Goal: Find contact information: Find contact information

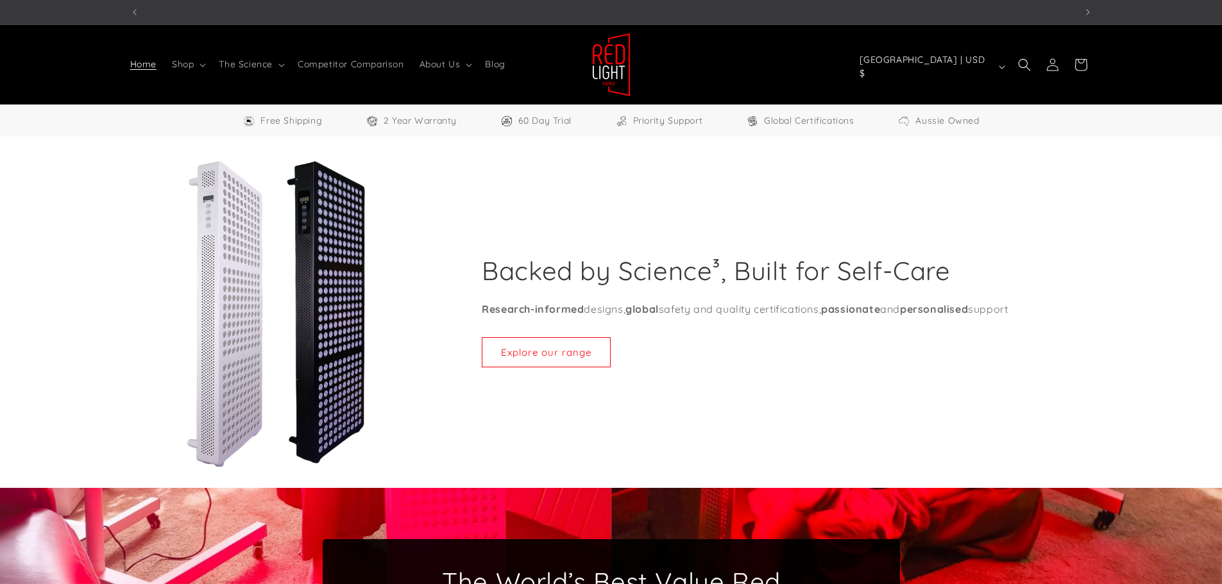
scroll to position [0, 946]
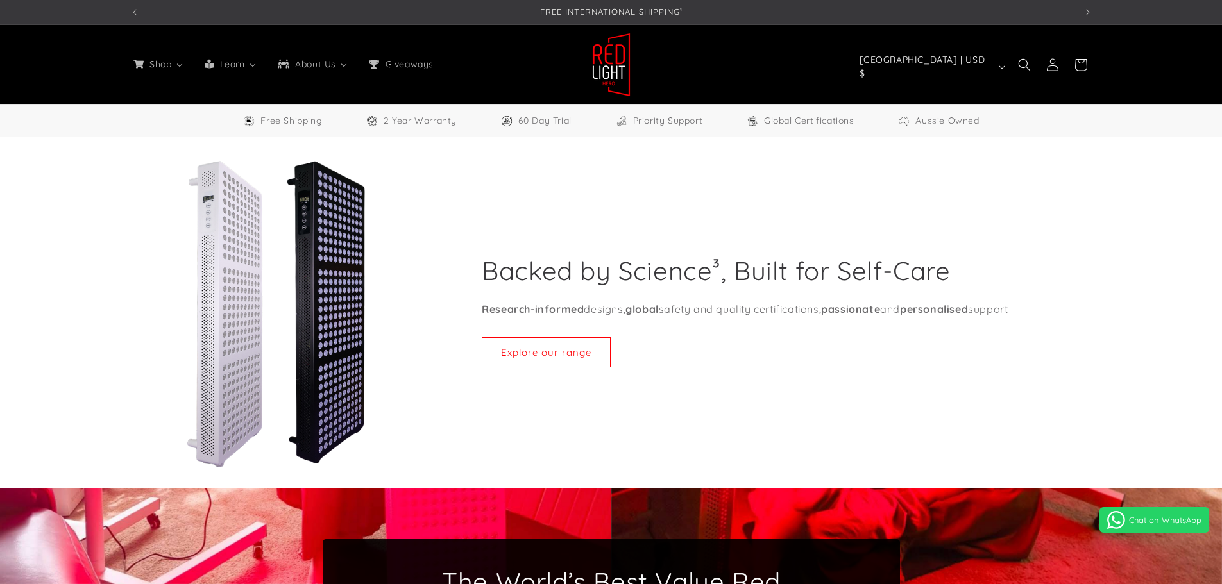
select select "**"
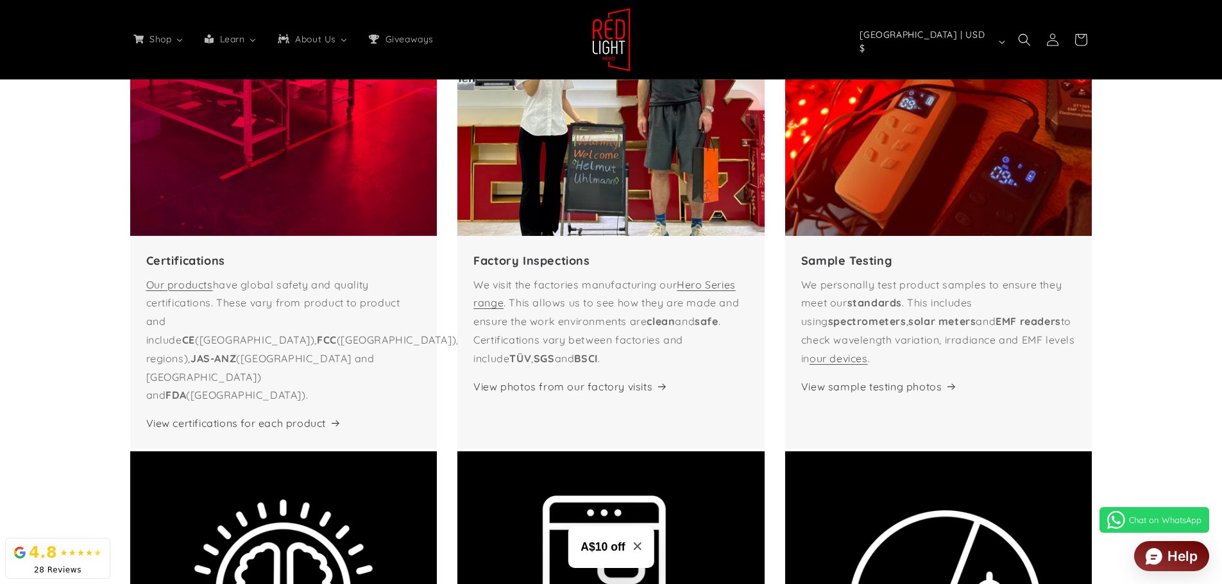
scroll to position [4811, 0]
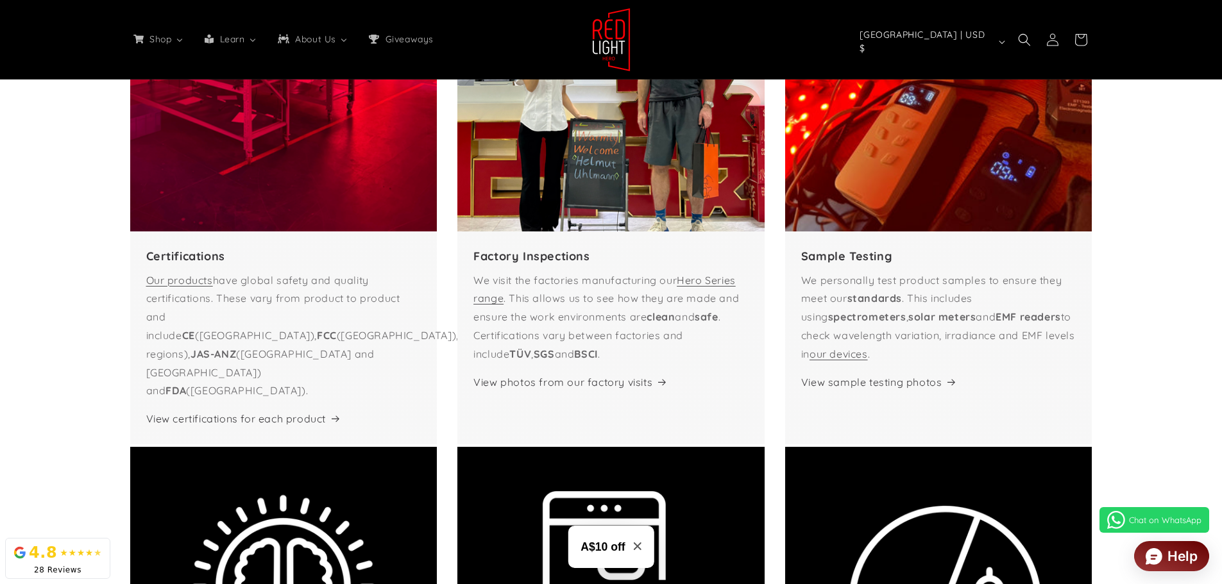
click at [90, 239] on div "The Red Light Hero Difference Certifications Our products have global safety an…" at bounding box center [611, 429] width 1222 height 1161
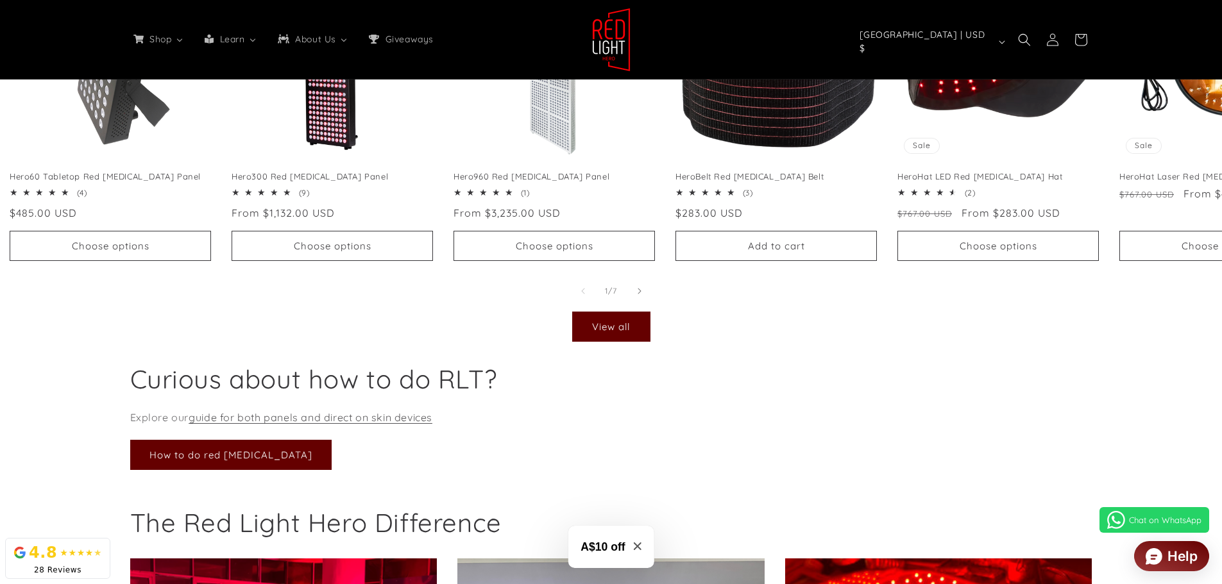
scroll to position [4234, 0]
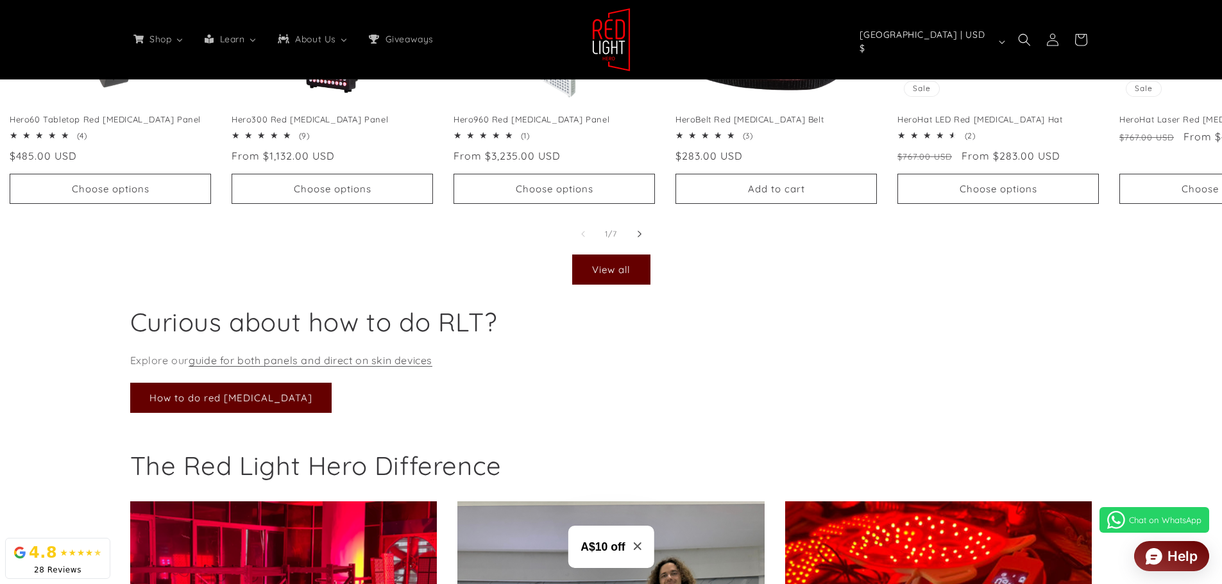
drag, startPoint x: 641, startPoint y: 244, endPoint x: 641, endPoint y: 252, distance: 8.3
click at [641, 241] on icon "Slide right" at bounding box center [639, 234] width 4 height 14
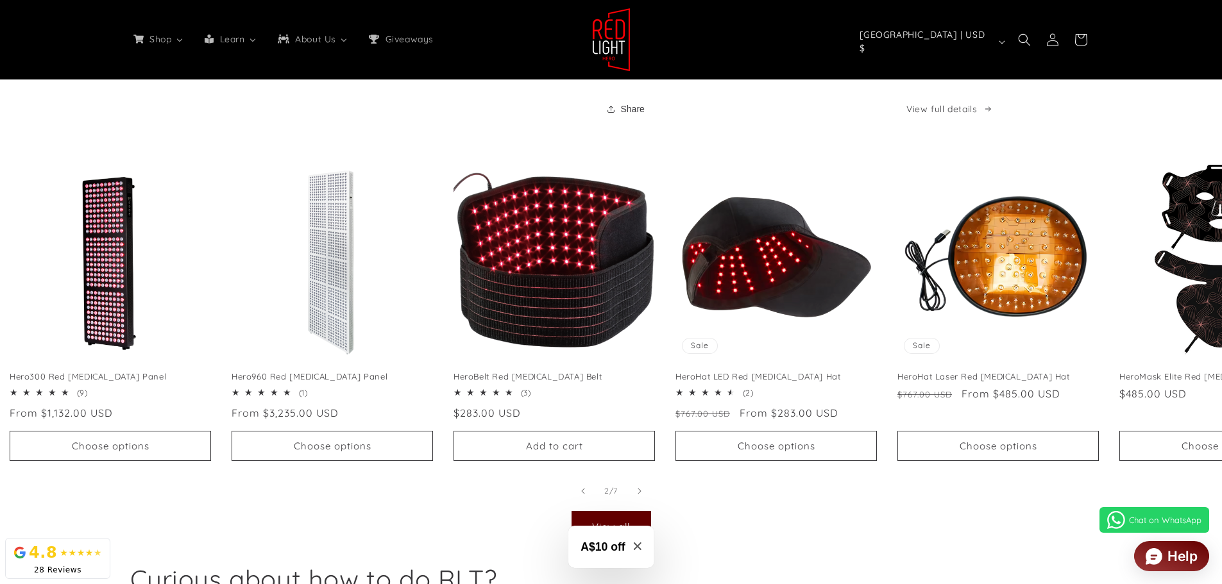
scroll to position [4042, 0]
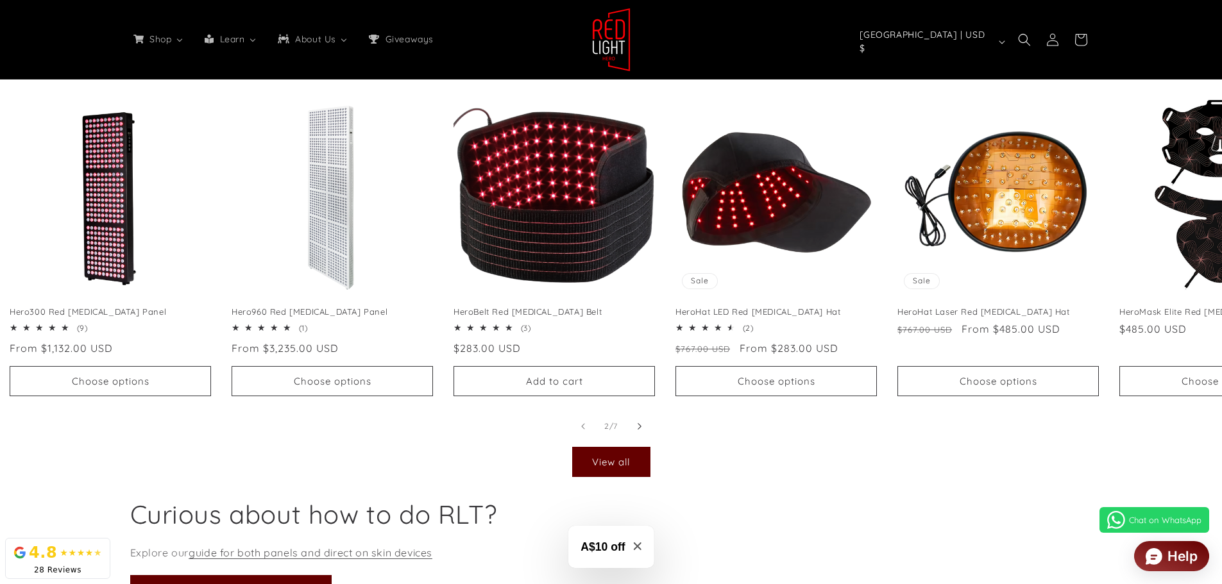
click at [640, 430] on icon "Slide right" at bounding box center [639, 427] width 4 height 14
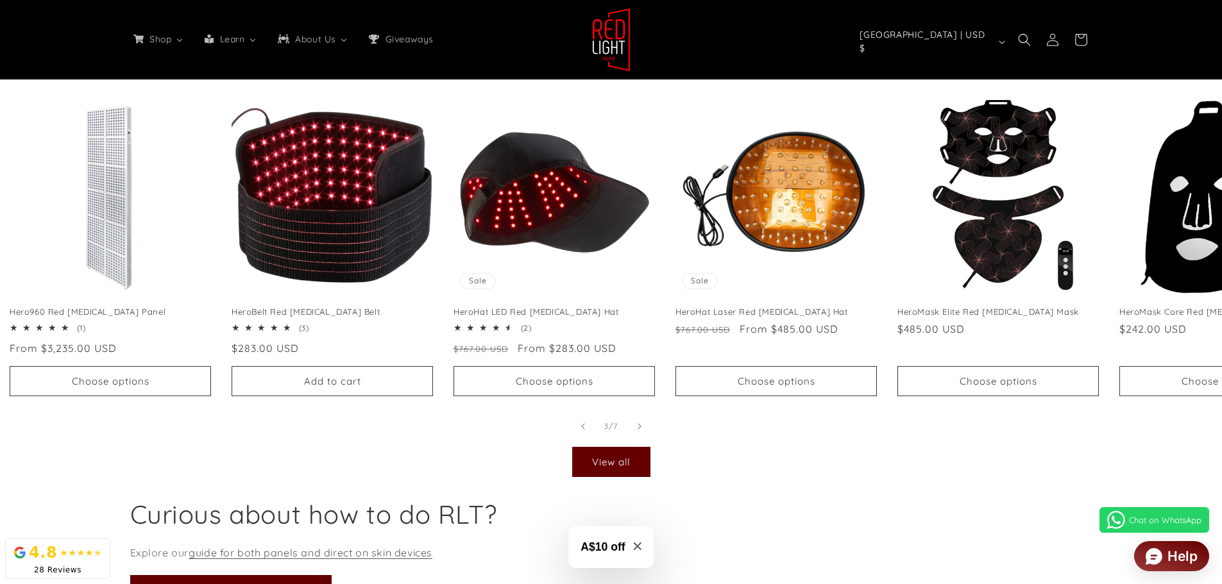
scroll to position [0, 2837]
click at [636, 433] on span "Slide right" at bounding box center [639, 426] width 13 height 13
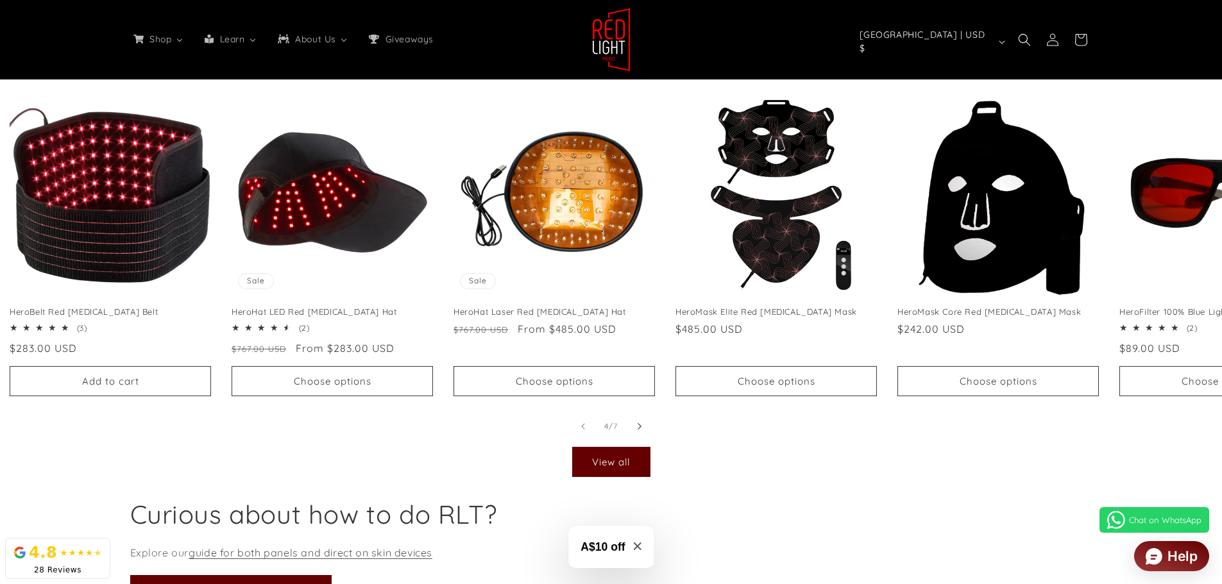
click at [637, 434] on icon "Slide right" at bounding box center [639, 427] width 4 height 14
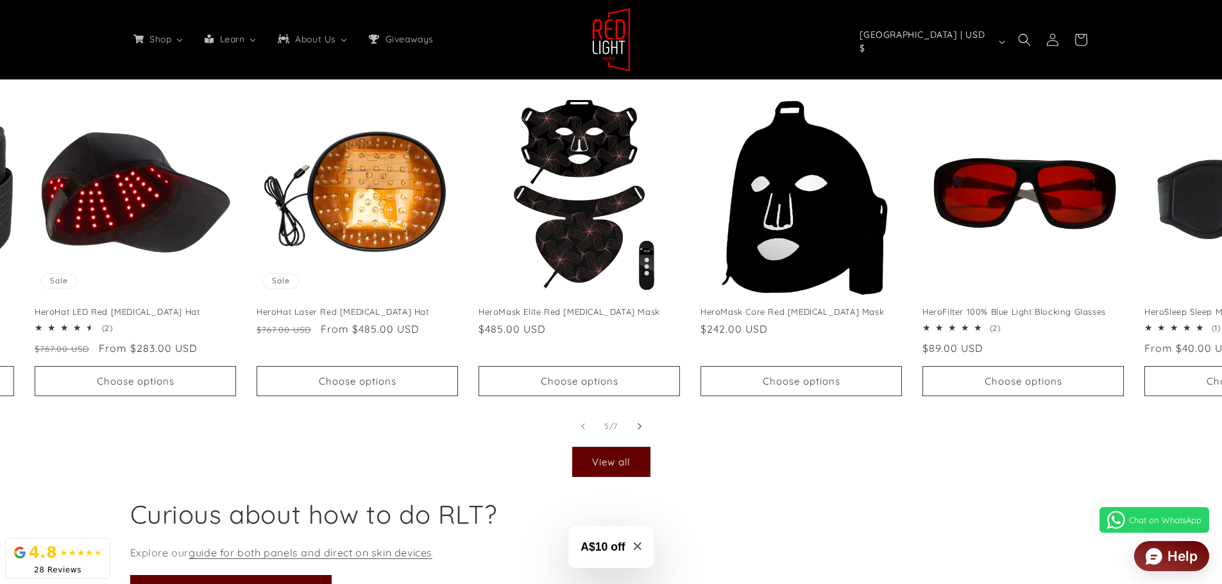
click at [637, 434] on icon "Slide right" at bounding box center [639, 427] width 4 height 14
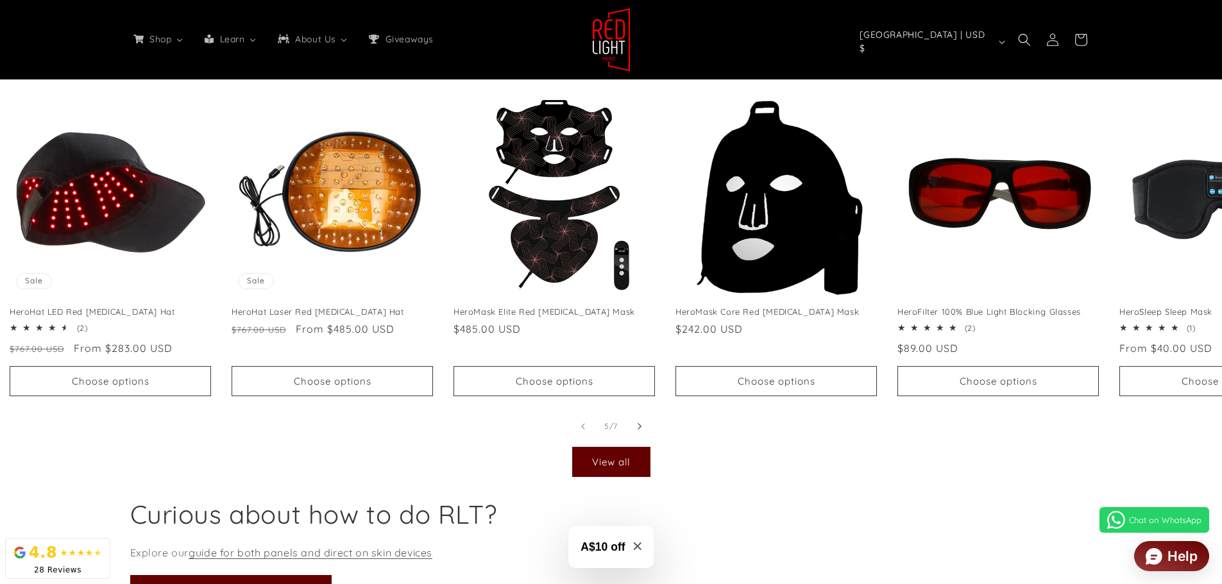
click at [637, 434] on icon "Slide right" at bounding box center [639, 427] width 4 height 14
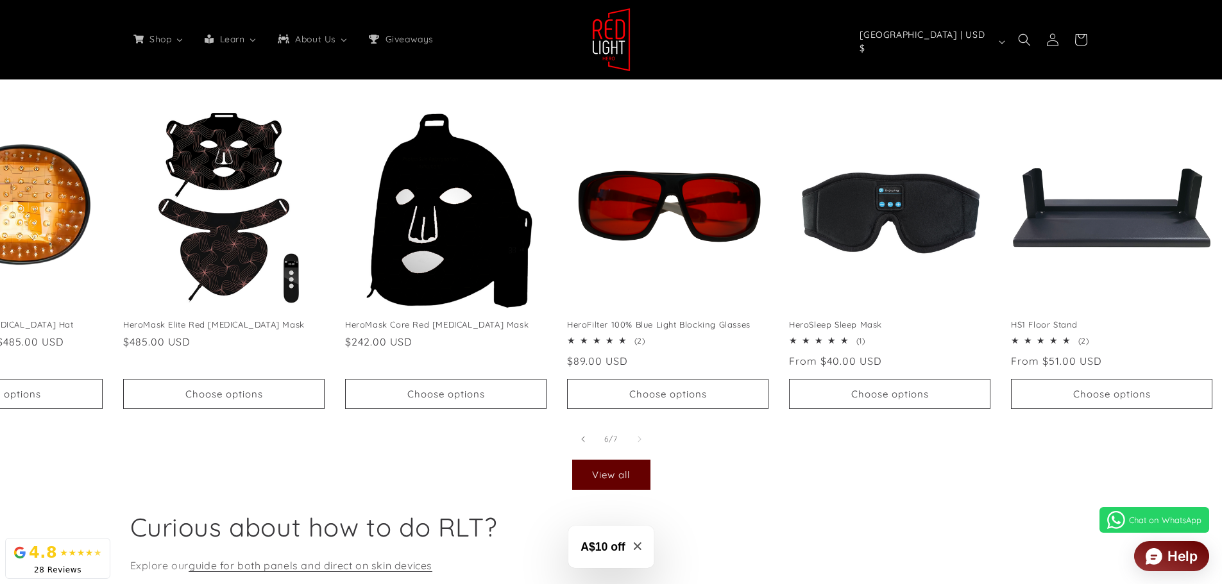
scroll to position [4106, 0]
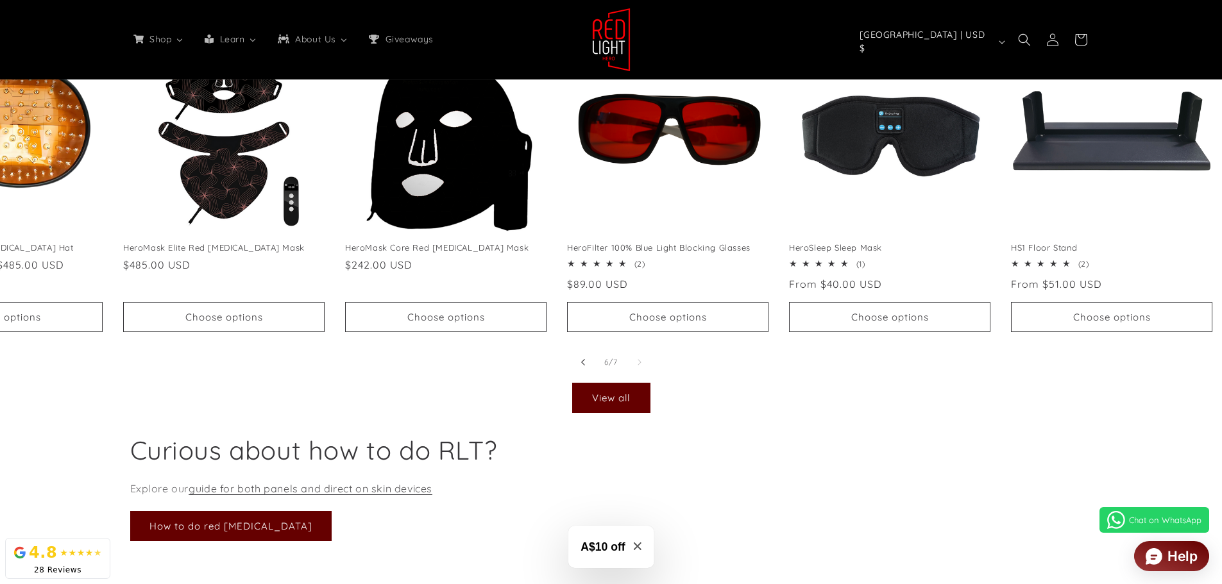
click at [578, 369] on span "Slide left" at bounding box center [583, 362] width 13 height 13
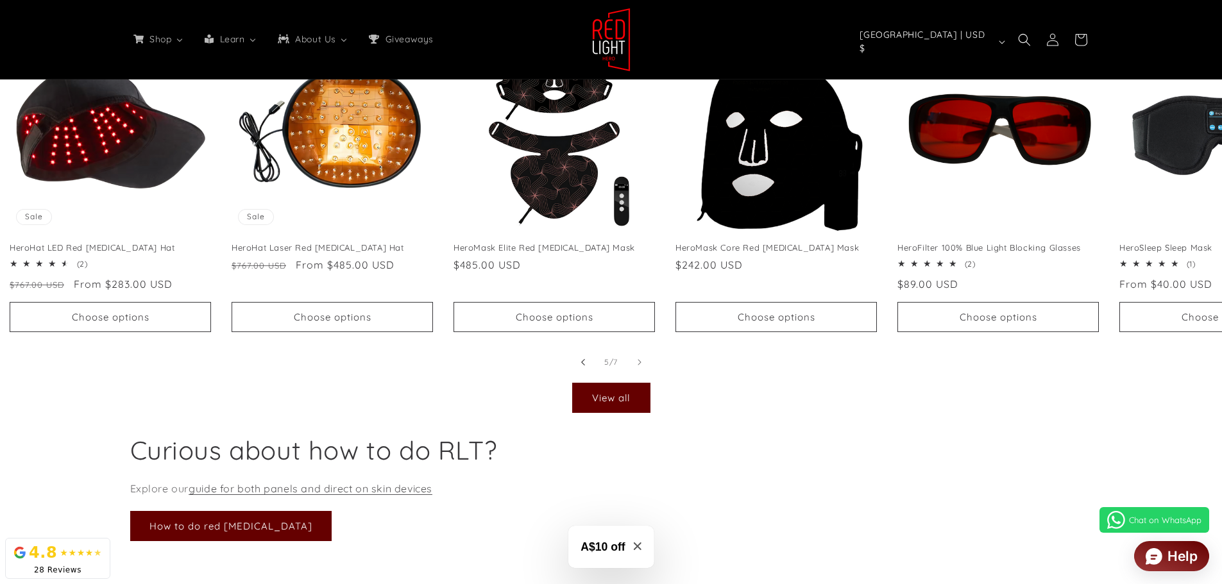
click at [579, 369] on span "Slide left" at bounding box center [583, 362] width 13 height 13
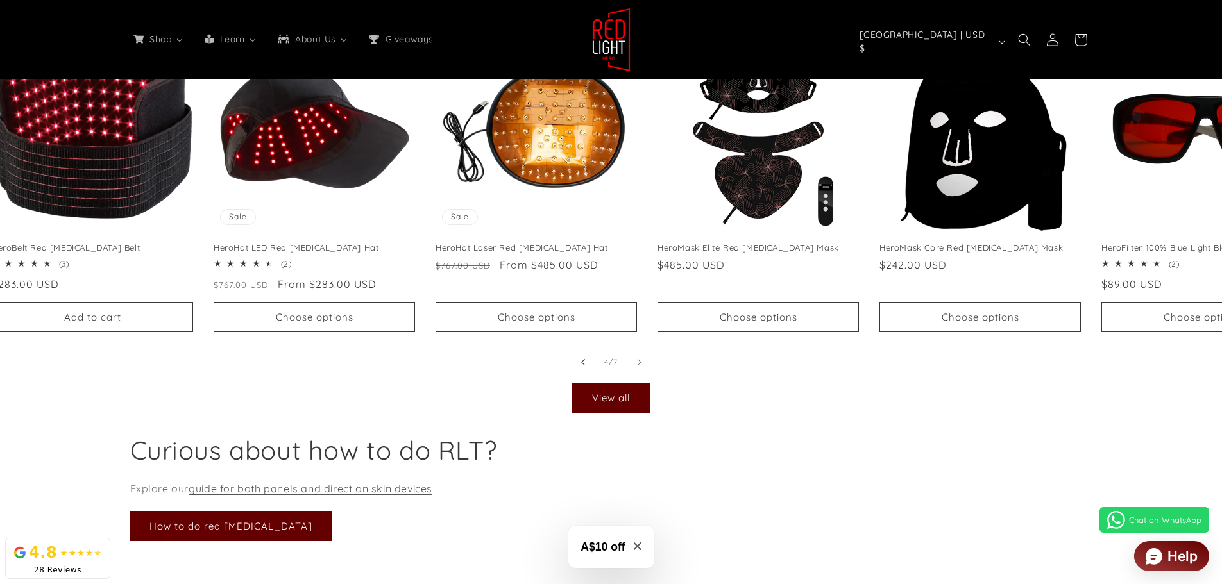
click at [579, 369] on span "Slide left" at bounding box center [583, 362] width 13 height 13
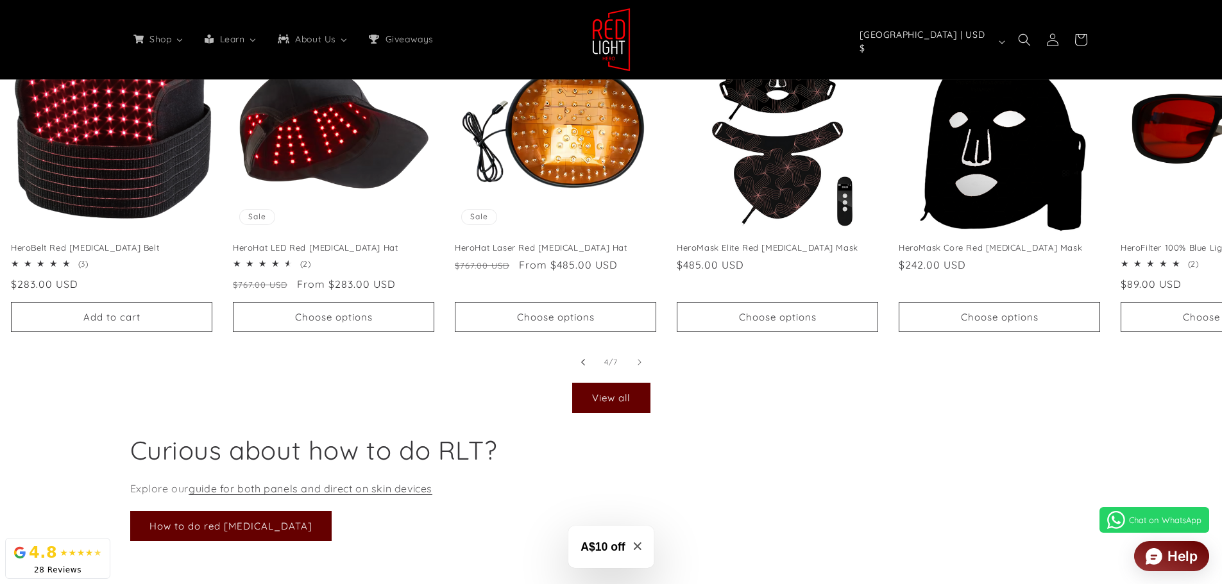
click at [579, 369] on span "Slide left" at bounding box center [583, 362] width 13 height 13
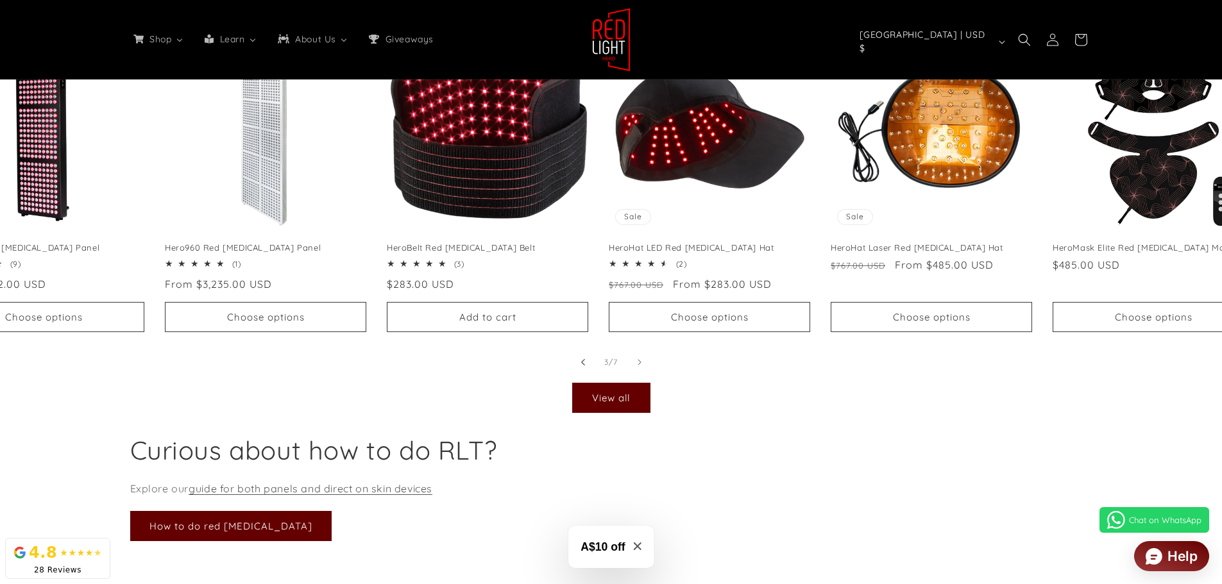
scroll to position [0, 1891]
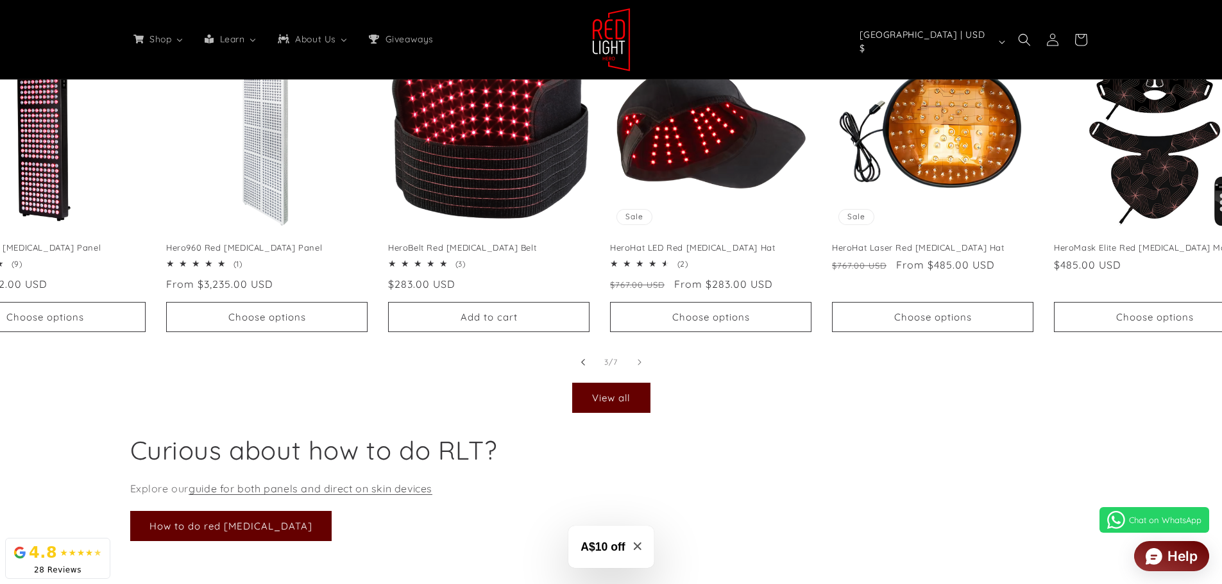
click at [579, 369] on span "Slide left" at bounding box center [583, 362] width 13 height 13
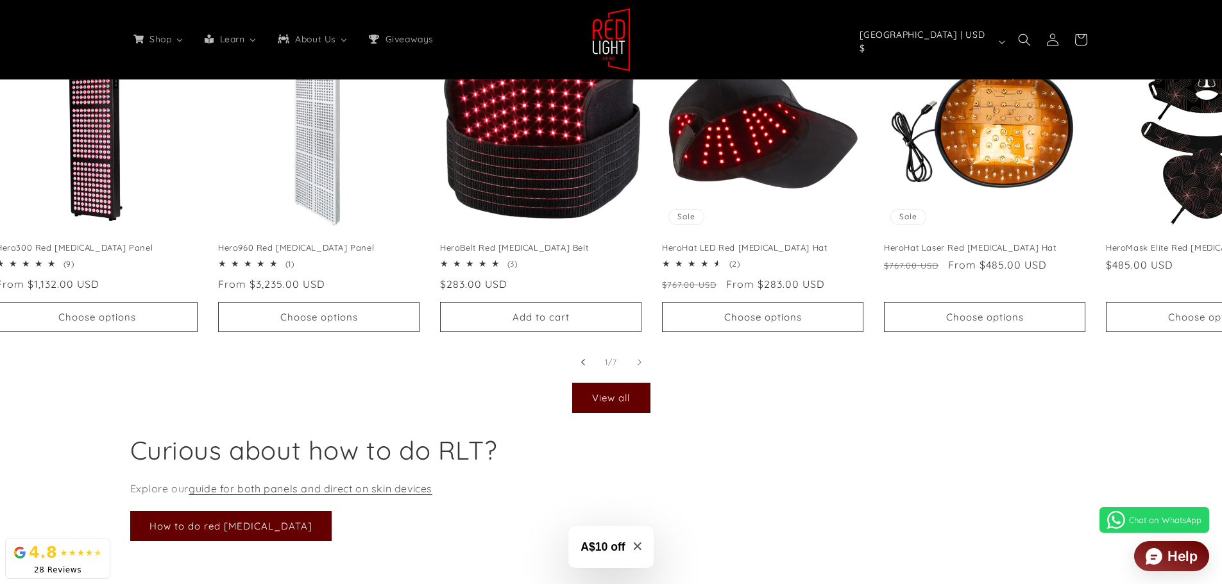
click at [579, 369] on span "Slide left" at bounding box center [583, 362] width 13 height 13
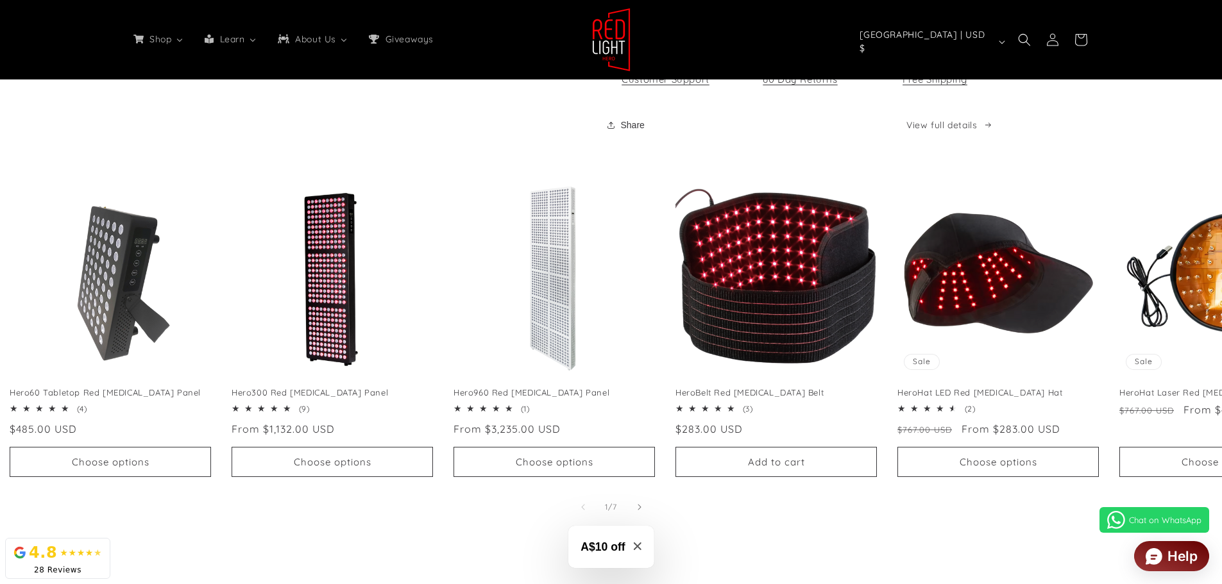
scroll to position [4042, 0]
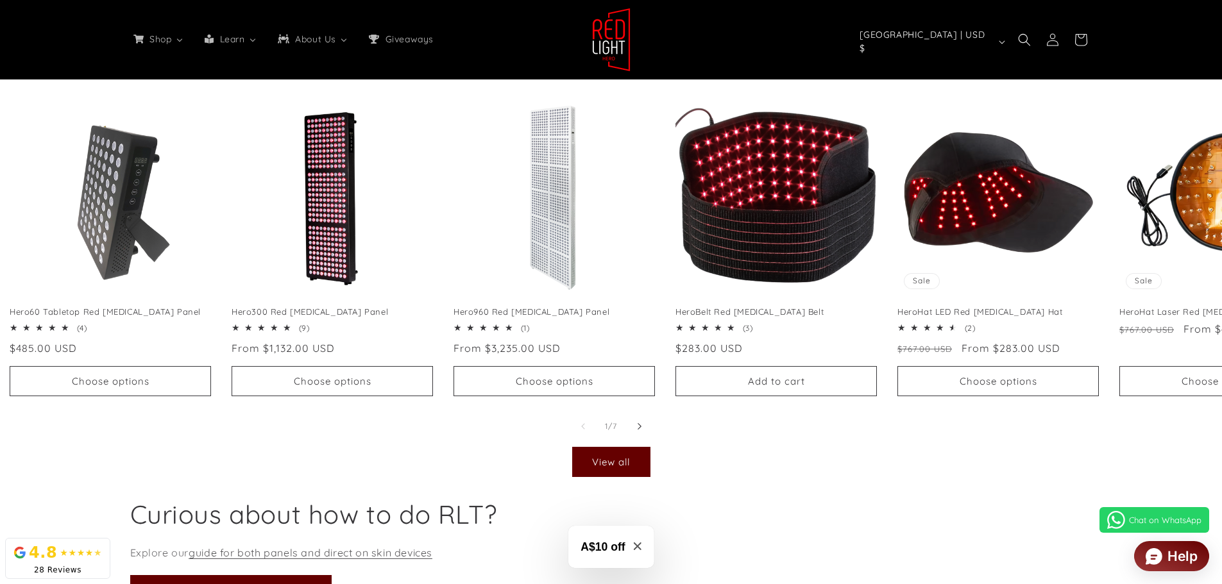
click at [642, 431] on icon "Slide right" at bounding box center [639, 427] width 4 height 14
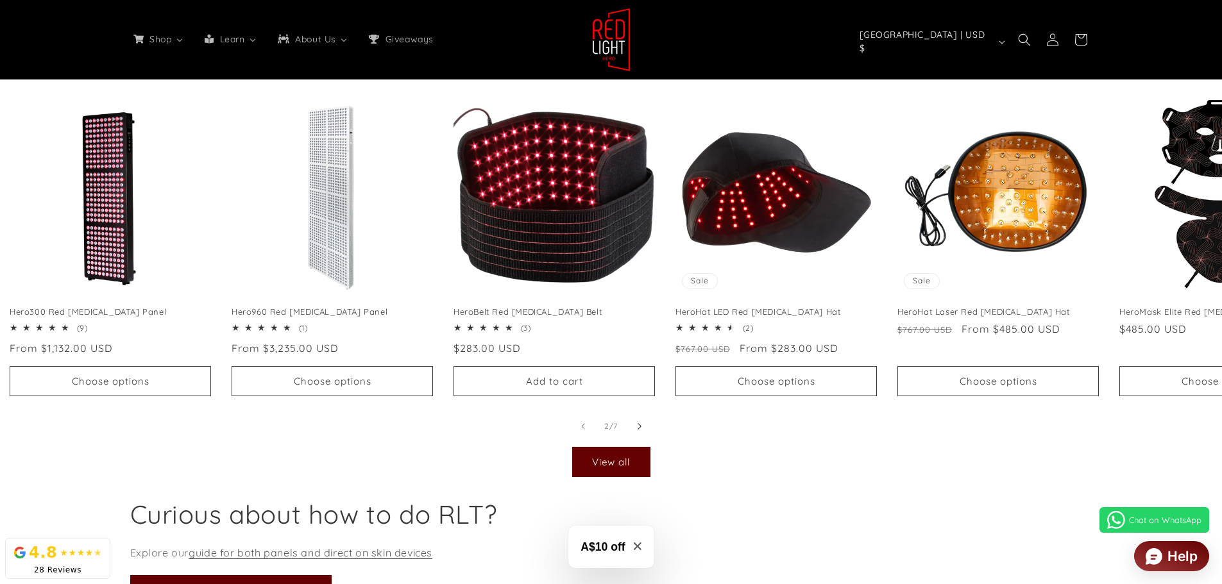
click at [642, 431] on icon "Slide right" at bounding box center [639, 427] width 4 height 14
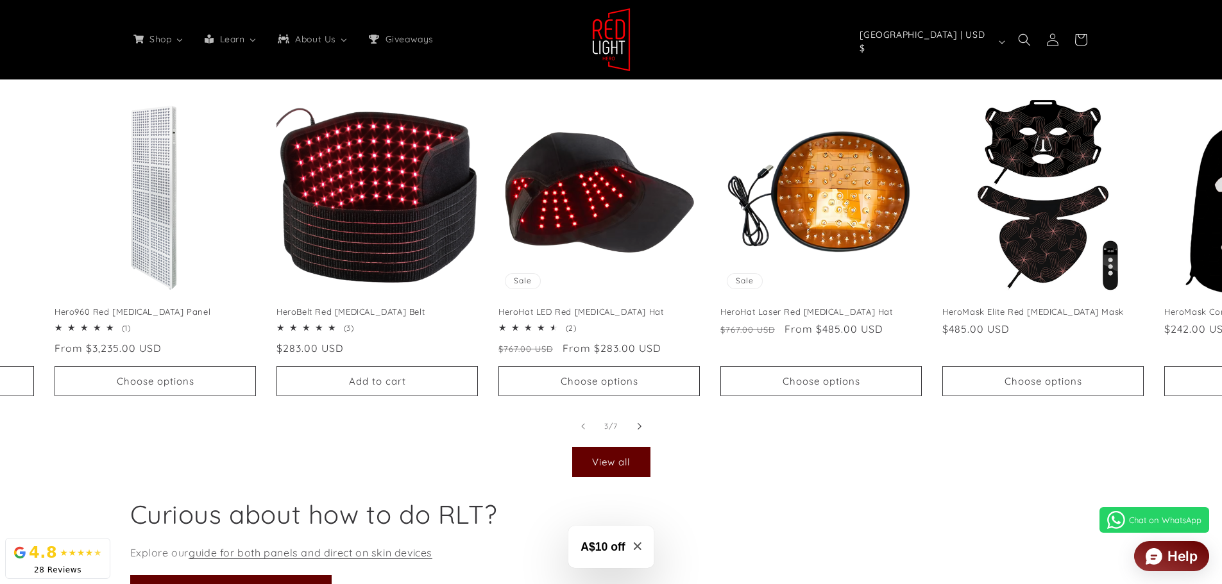
click at [642, 431] on icon "Slide right" at bounding box center [639, 427] width 4 height 14
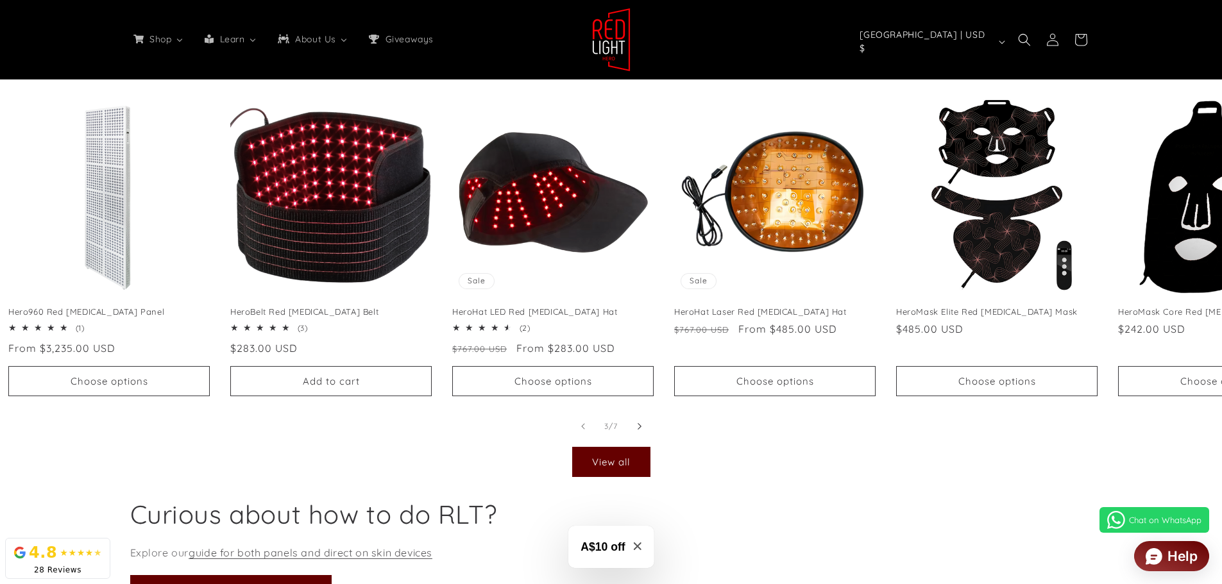
click at [642, 430] on button "Slide right" at bounding box center [639, 426] width 28 height 28
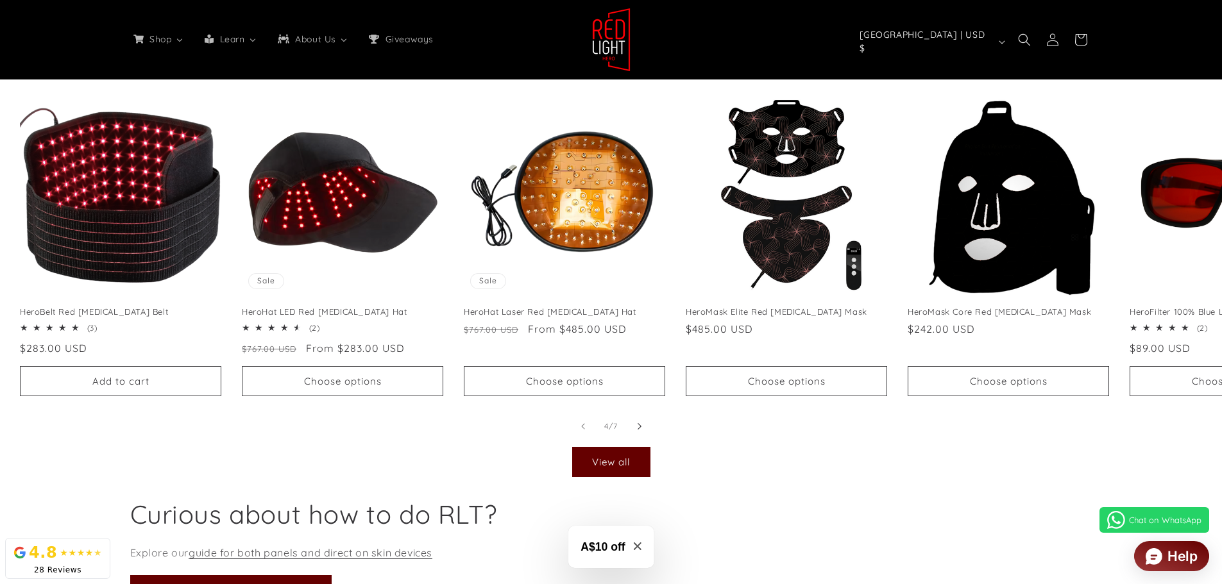
click at [642, 430] on button "Slide right" at bounding box center [639, 426] width 28 height 28
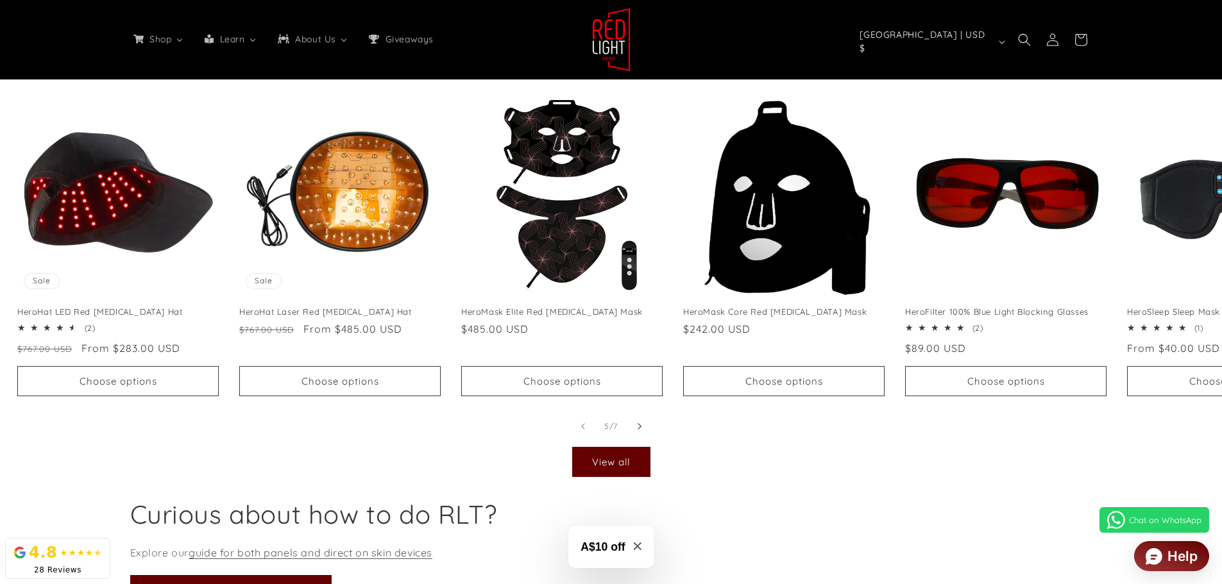
click at [642, 430] on button "Slide right" at bounding box center [639, 426] width 28 height 28
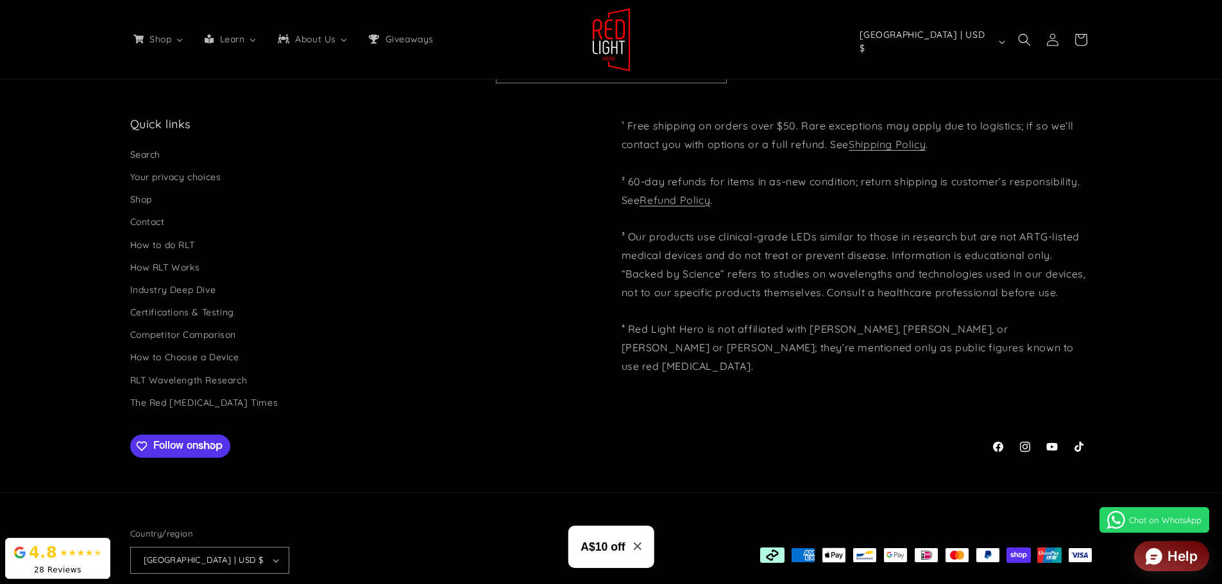
scroll to position [0, 2837]
click at [465, 370] on li "RLT Wavelength Research" at bounding box center [360, 381] width 461 height 22
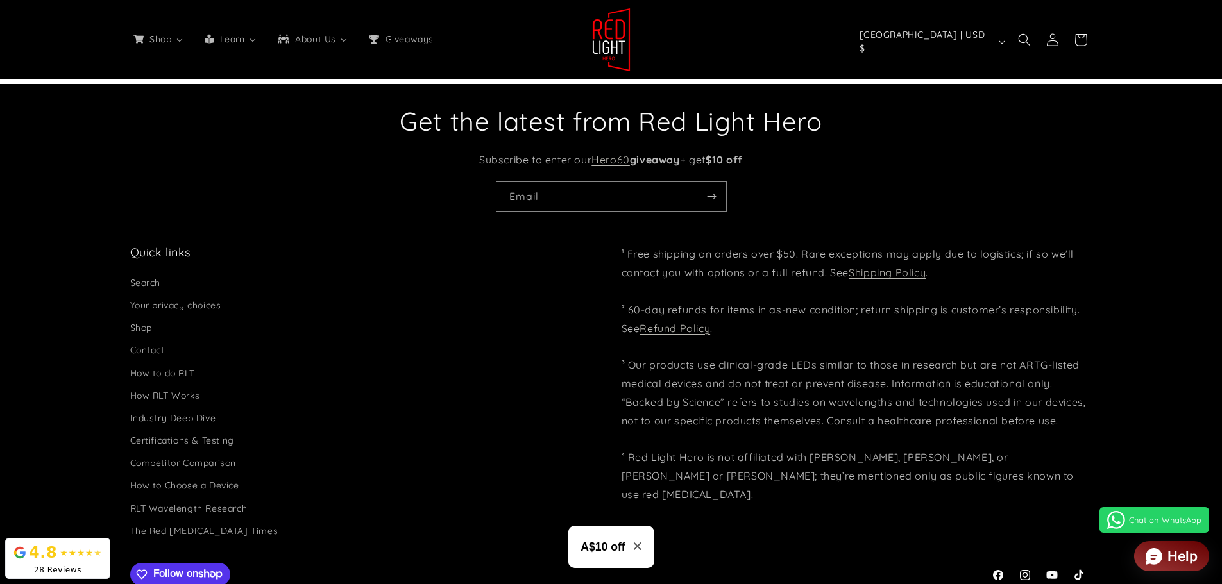
scroll to position [0, 0]
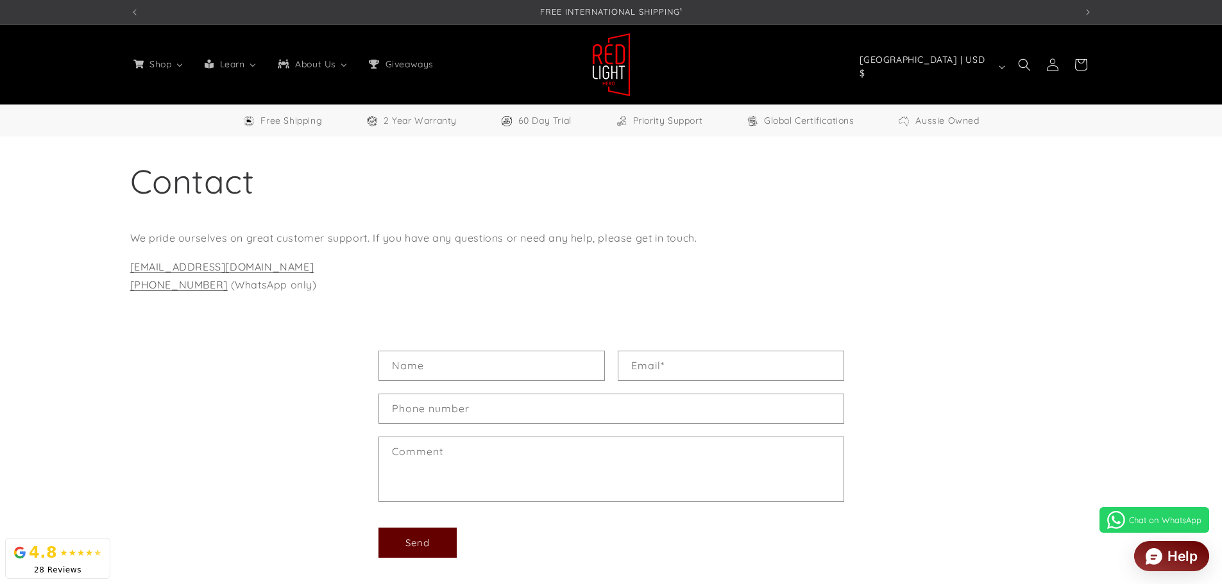
select select "**"
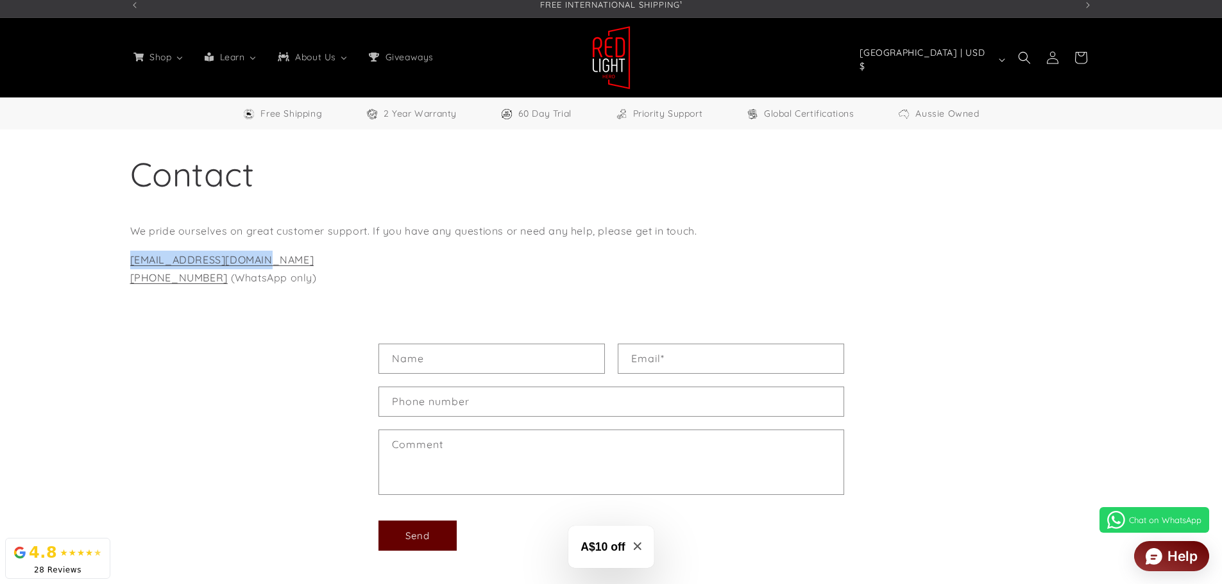
drag, startPoint x: 254, startPoint y: 258, endPoint x: 126, endPoint y: 262, distance: 127.7
click at [126, 262] on div "Contact We pride ourselves on great customer support. If you have any questions…" at bounding box center [611, 225] width 1026 height 191
copy link "hello@redlighthero.com"
